Goal: Task Accomplishment & Management: Manage account settings

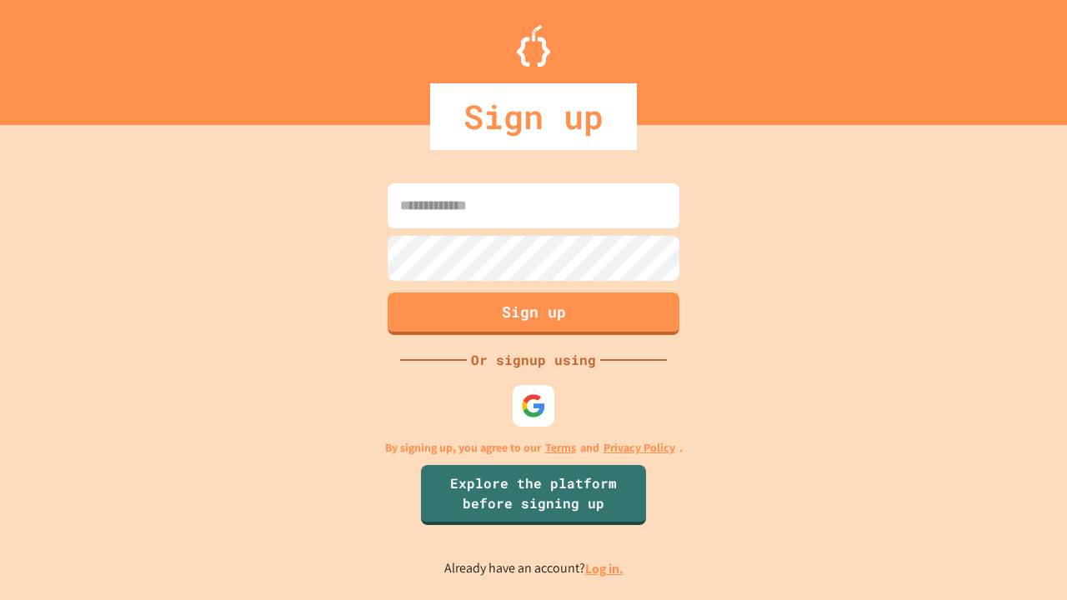
click at [605, 568] on link "Log in." at bounding box center [604, 569] width 38 height 18
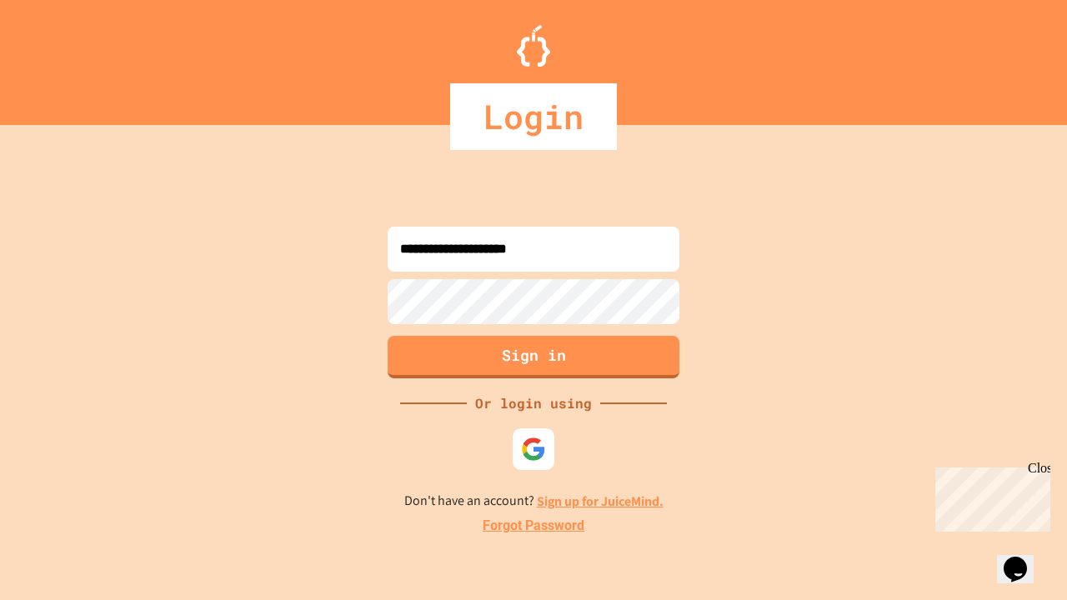
type input "**********"
